Goal: Information Seeking & Learning: Learn about a topic

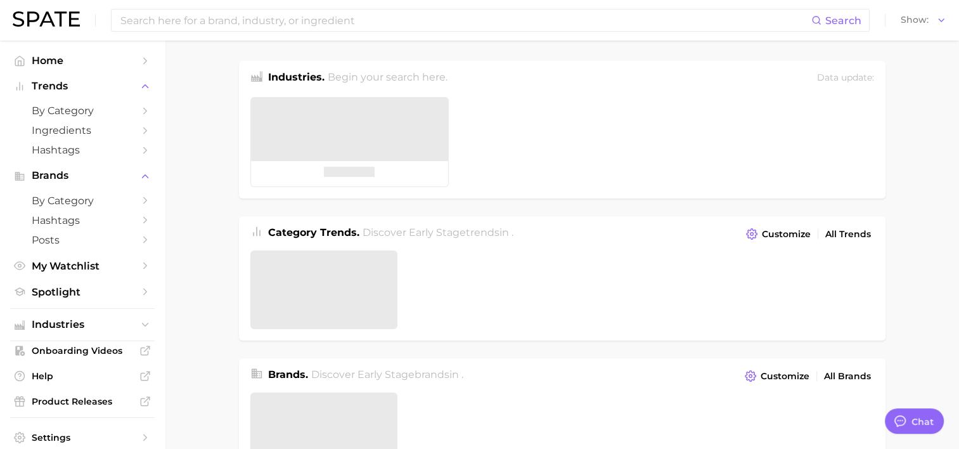
type textarea "x"
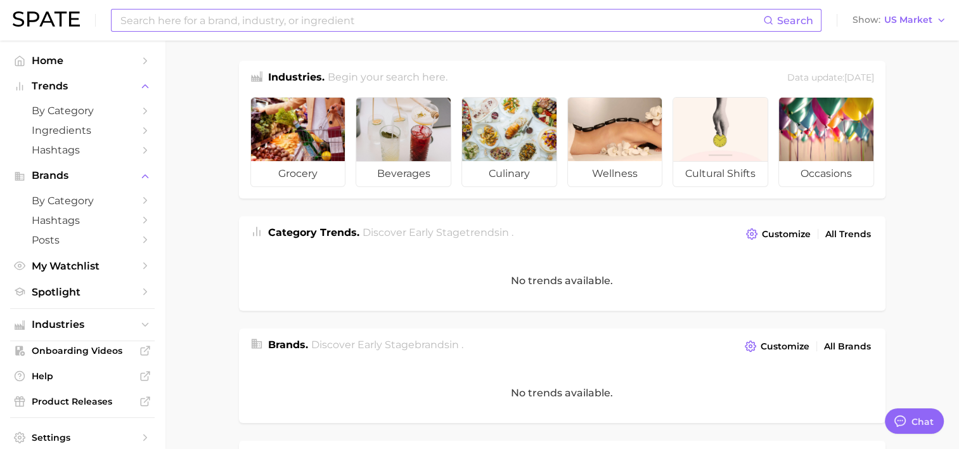
click at [373, 22] on input at bounding box center [441, 21] width 644 height 22
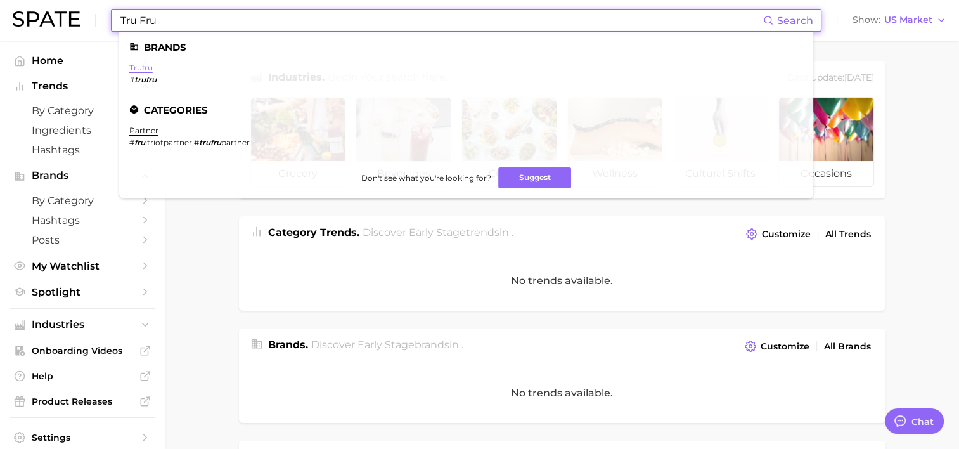
type input "Tru Fru"
click at [134, 67] on link "trufru" at bounding box center [140, 68] width 23 height 10
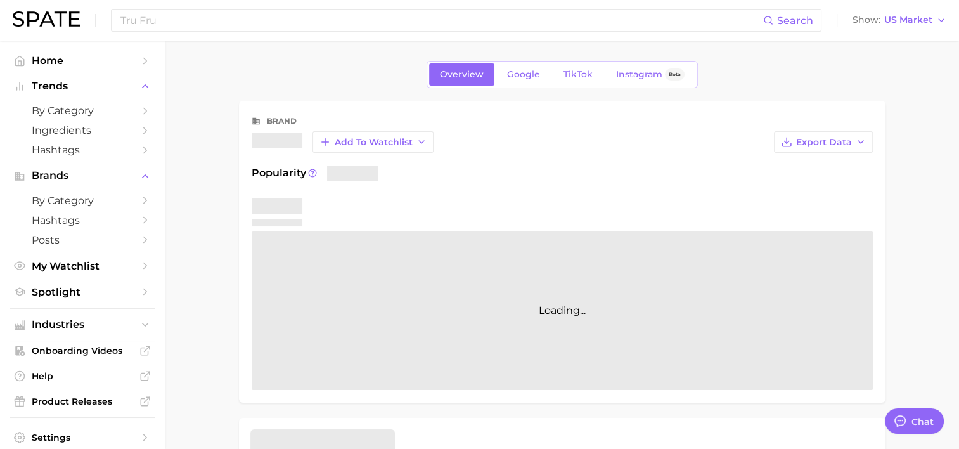
type textarea "x"
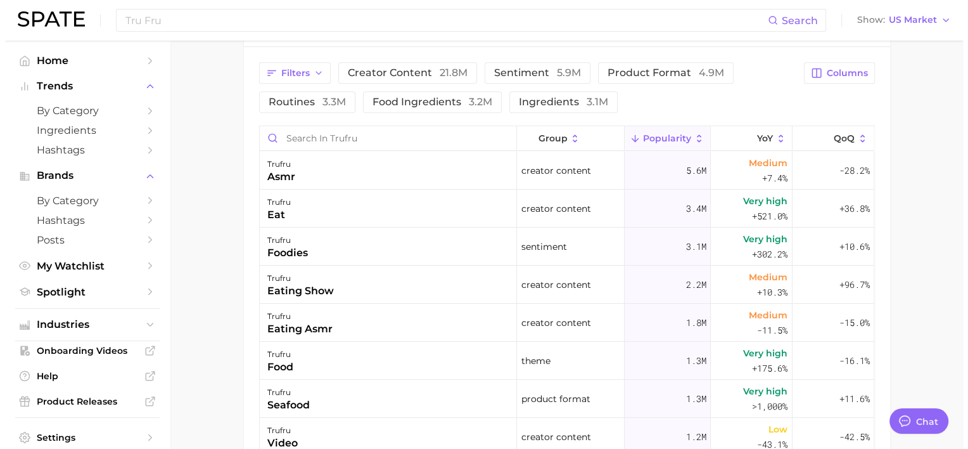
scroll to position [597, 0]
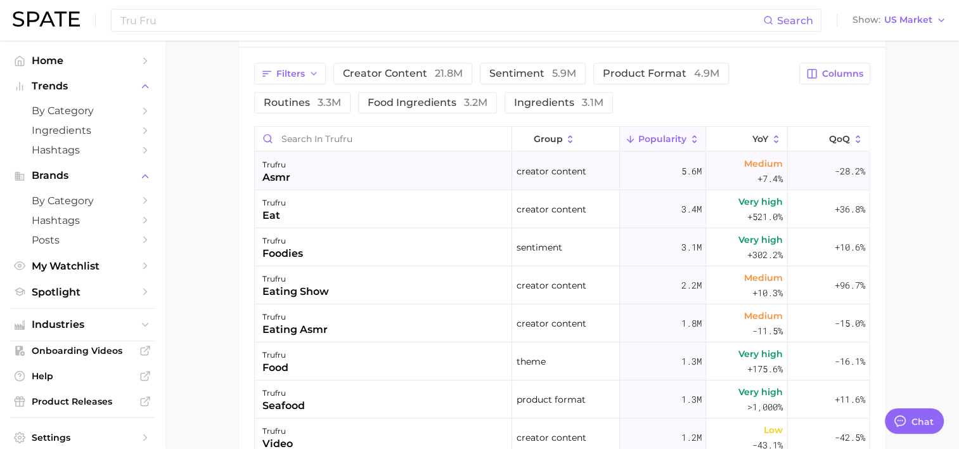
click at [337, 174] on div "trufru asmr" at bounding box center [383, 171] width 257 height 38
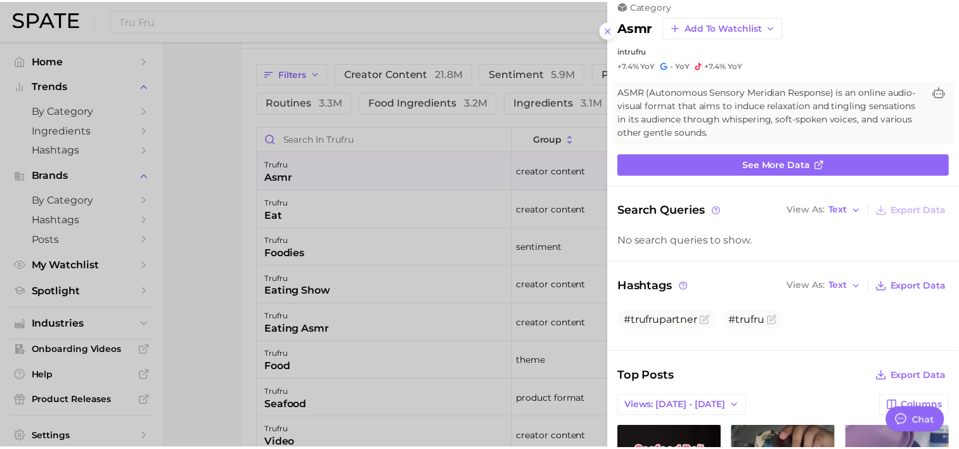
scroll to position [0, 0]
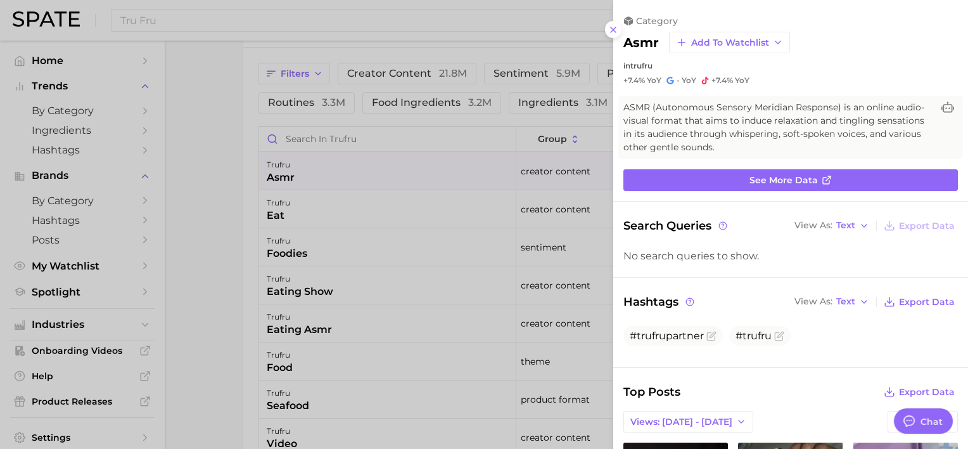
click at [195, 192] on div at bounding box center [484, 224] width 968 height 449
